Goal: Answer question/provide support: Share knowledge or assist other users

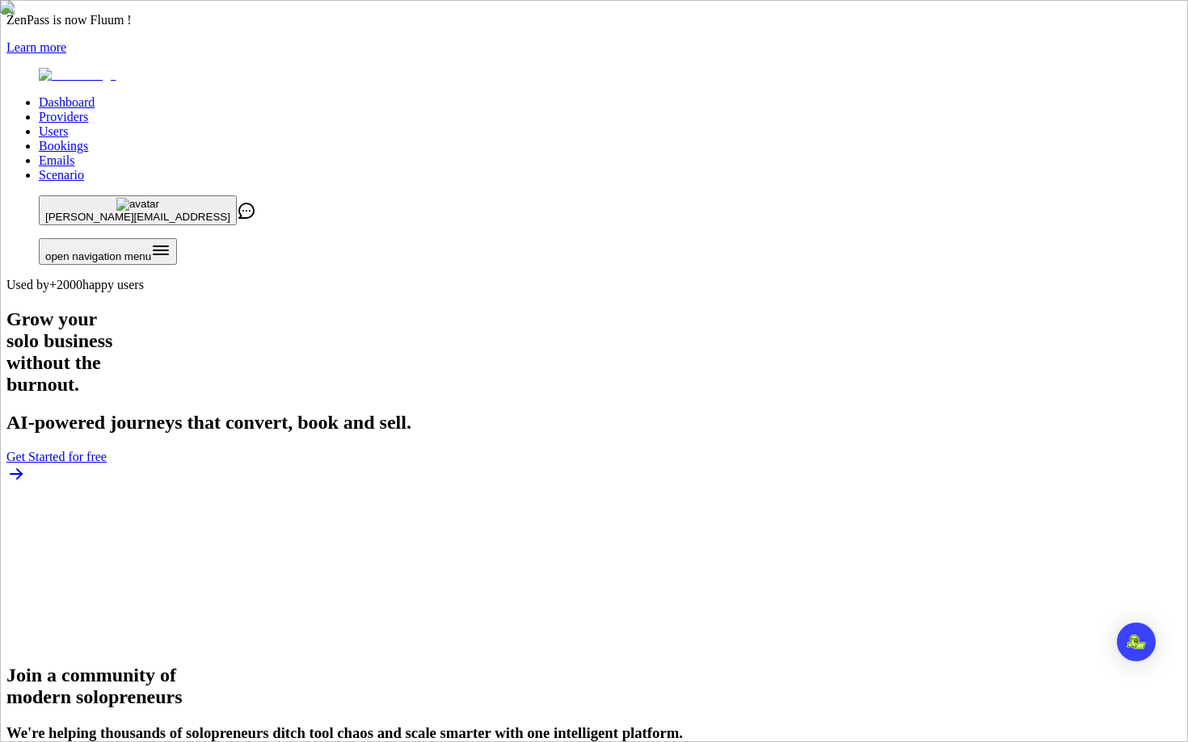
click at [68, 124] on link "Users" at bounding box center [53, 131] width 29 height 14
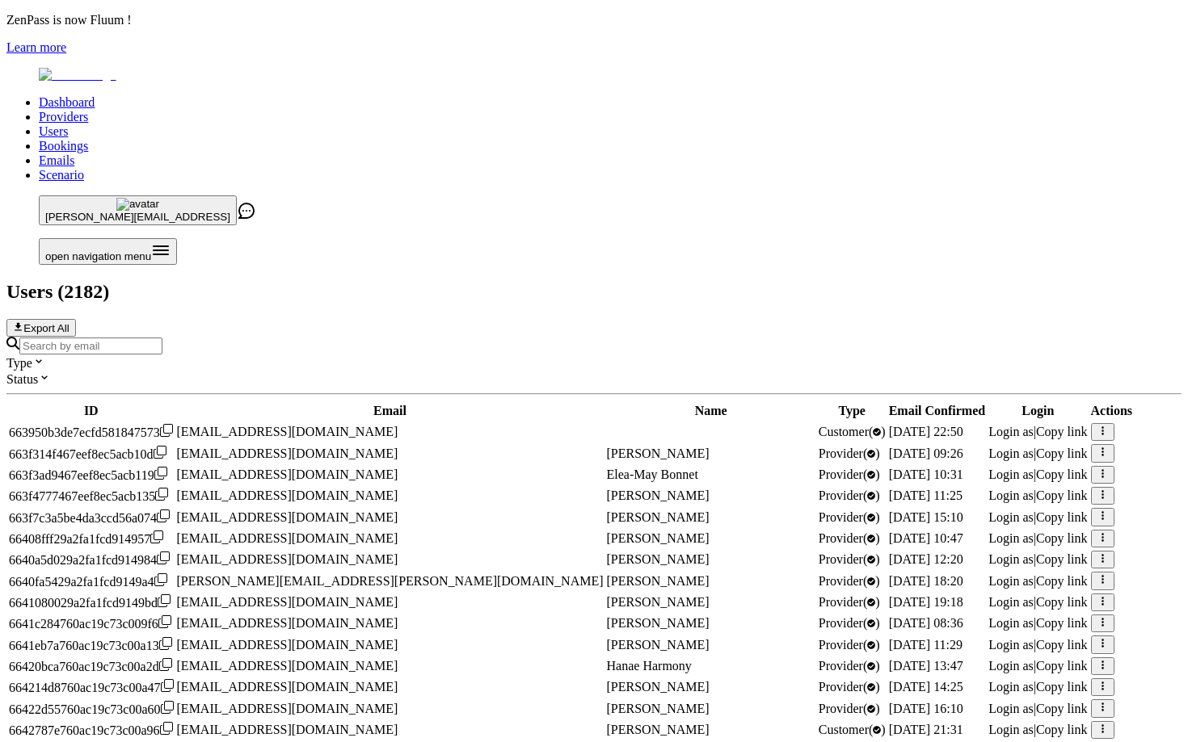
click at [162, 338] on input "Search by email" at bounding box center [90, 346] width 143 height 17
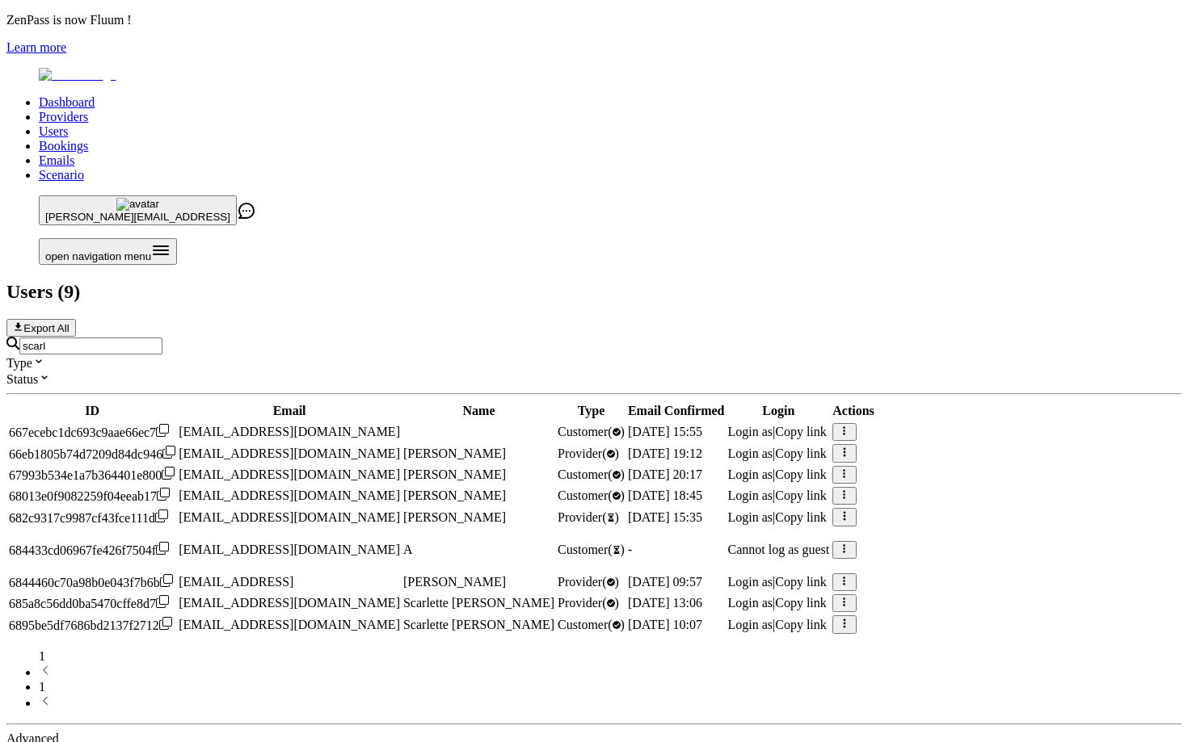
scroll to position [79, 0]
type input "scarl"
click at [772, 575] on span "Login as" at bounding box center [749, 582] width 45 height 14
click at [1081, 174] on div "Dashboard Providers Users Bookings Emails Scenario roberta@fluum.ai open naviga…" at bounding box center [593, 415] width 1175 height 695
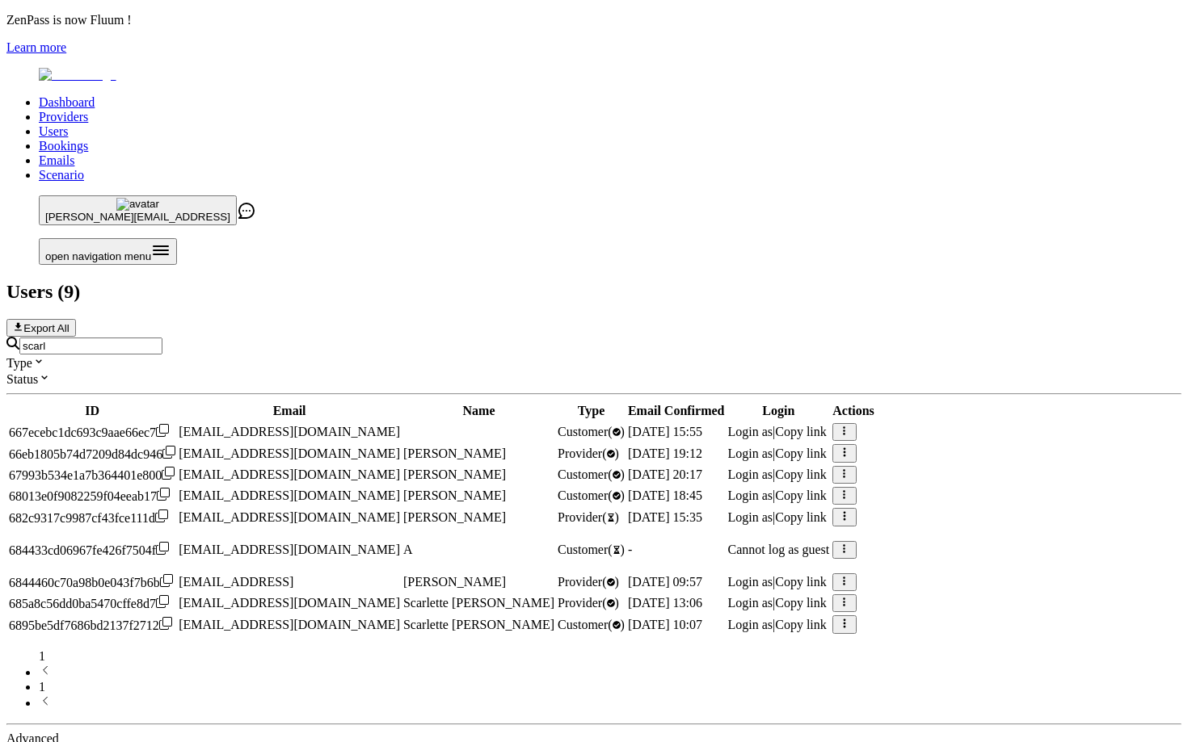
scroll to position [0, 0]
click at [68, 68] on img at bounding box center [78, 75] width 78 height 15
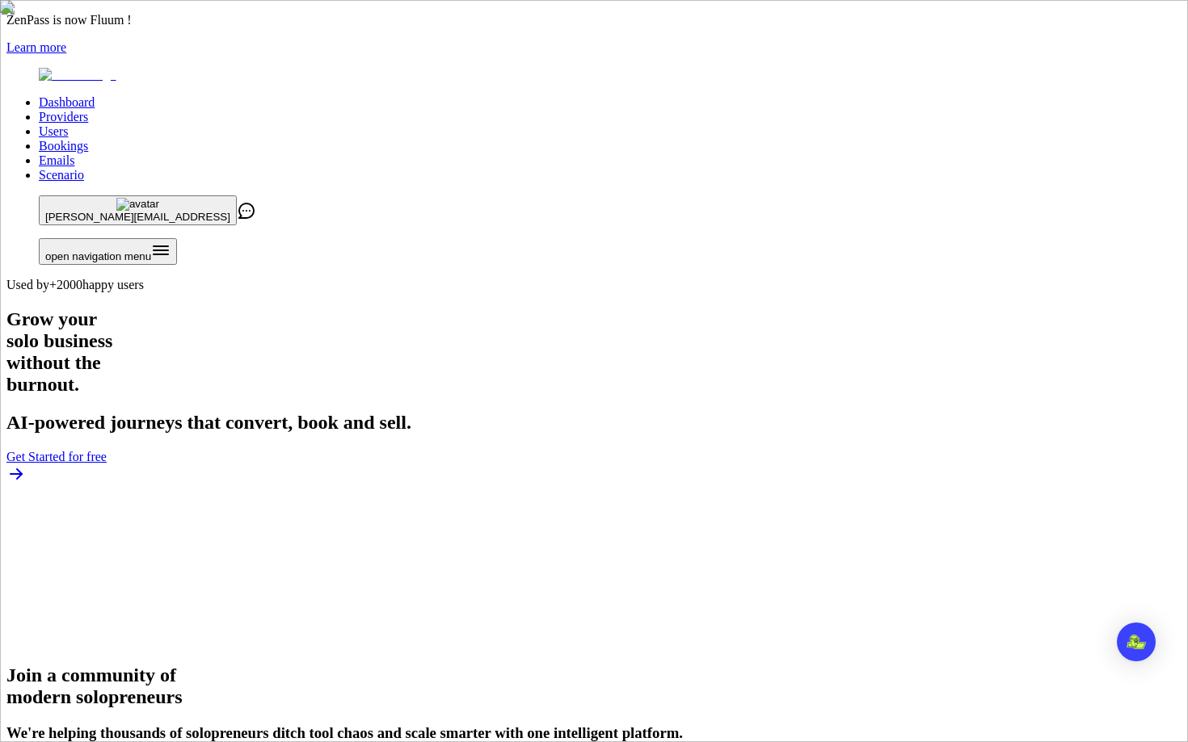
scroll to position [4310, 0]
